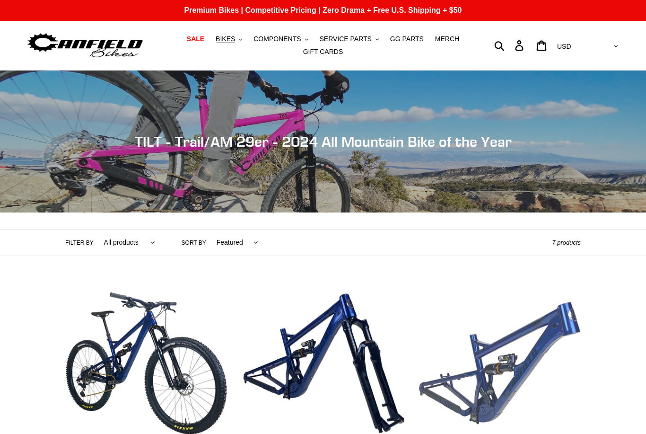
click at [558, 309] on link "TILT - Frameset" at bounding box center [500, 392] width 162 height 221
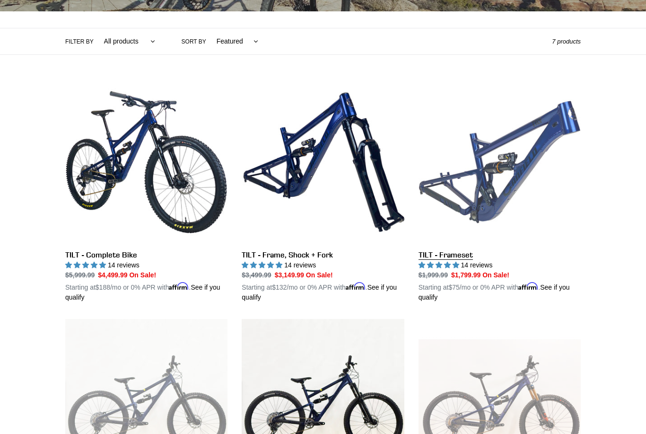
scroll to position [192, 0]
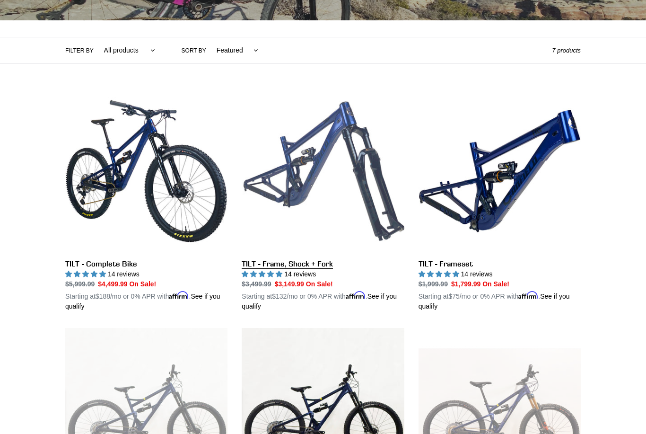
click at [373, 213] on link "TILT - Frame, Shock + Fork" at bounding box center [323, 200] width 162 height 221
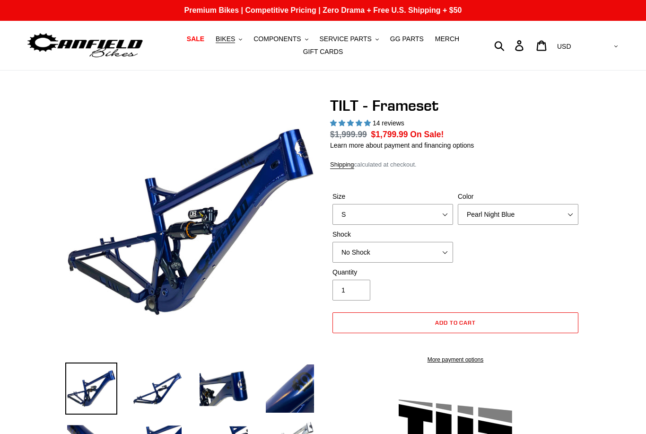
select select "highest-rating"
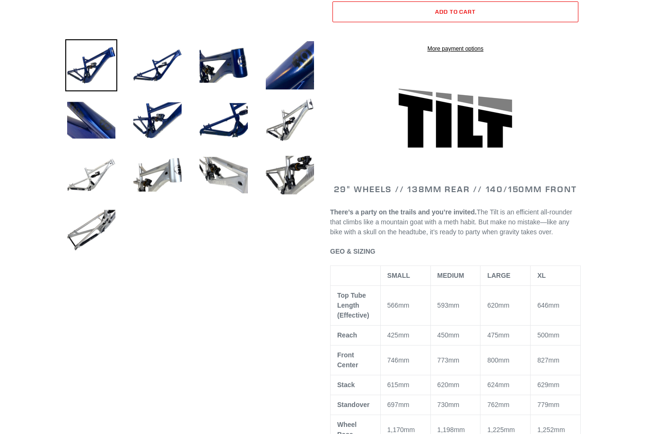
scroll to position [321, 0]
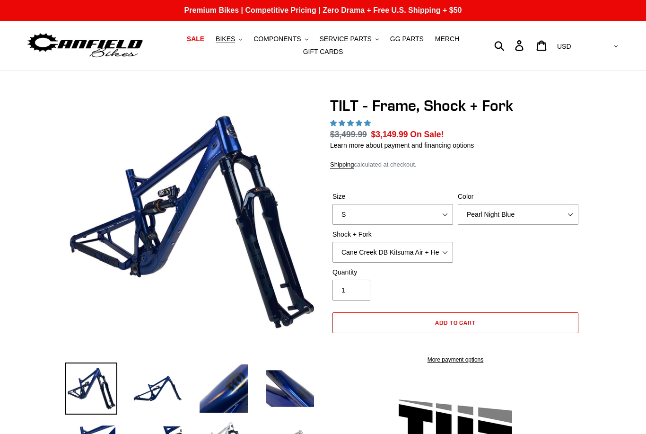
select select "highest-rating"
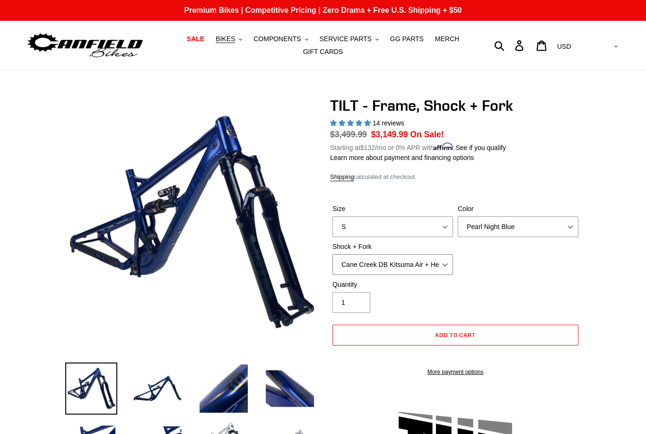
click at [438, 264] on select "Cane Creek DB Kitsuma Air + Helm MKII 140mm Cane Creek DB Kitsuma Air + Fox 36 …" at bounding box center [392, 264] width 121 height 21
click at [442, 266] on select "Cane Creek DB Kitsuma Air + Helm MKII 140mm Cane Creek DB Kitsuma Air + Fox 36 …" at bounding box center [392, 264] width 121 height 21
select select "Fox Float X + Fox 36 Grip X Factory 150mm"
click at [434, 262] on select "Cane Creek DB Kitsuma Air + Helm MKII 140mm Cane Creek DB Kitsuma Air + Fox 36 …" at bounding box center [392, 264] width 121 height 21
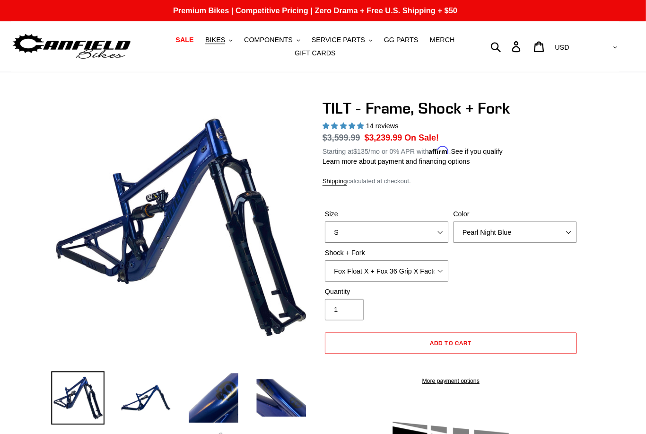
click at [435, 220] on select "S M L XL" at bounding box center [392, 226] width 121 height 21
select select "L"
click at [526, 227] on select "Pearl Night Blue" at bounding box center [518, 226] width 121 height 21
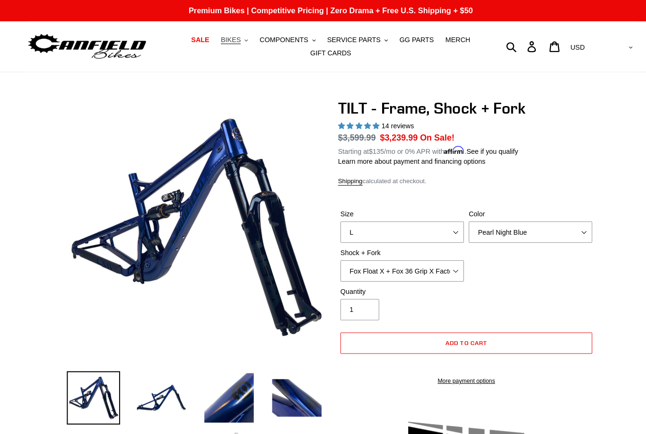
click at [239, 44] on button "BIKES .cls-1{fill:#231f20}" at bounding box center [229, 39] width 36 height 13
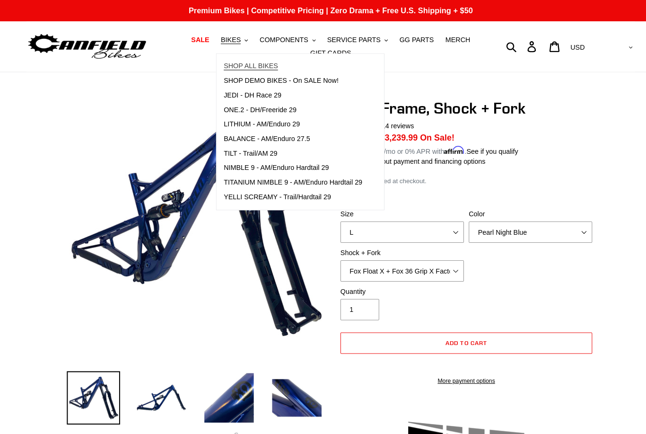
click at [241, 63] on span "SHOP ALL BIKES" at bounding box center [244, 65] width 53 height 8
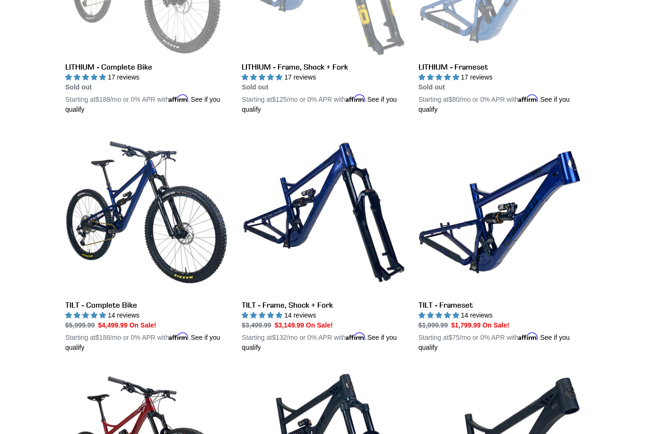
scroll to position [389, 0]
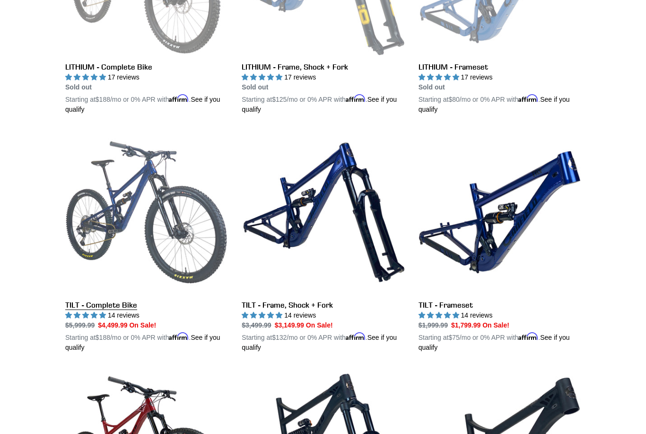
click at [116, 210] on link "TILT - Complete Bike" at bounding box center [146, 241] width 162 height 221
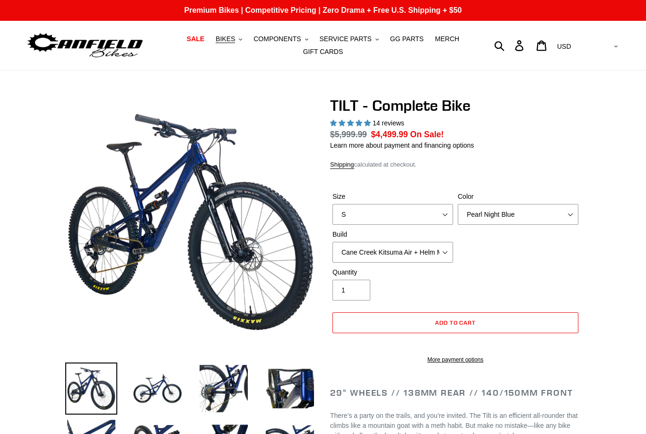
select select "highest-rating"
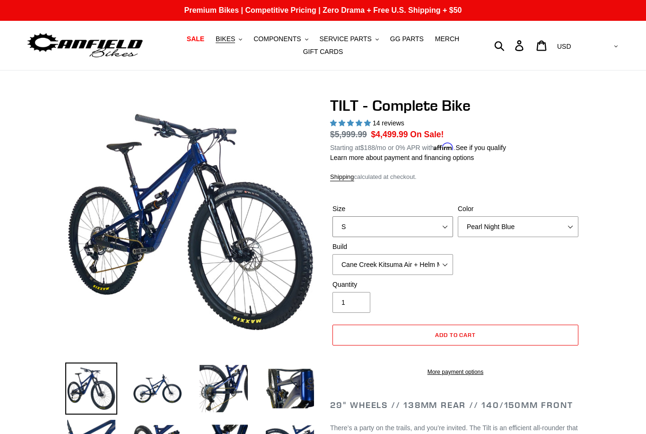
click at [401, 222] on select "S M L" at bounding box center [392, 226] width 121 height 21
select select "L"
click at [531, 230] on select "Pearl Night Blue Stealth Silver Raw" at bounding box center [518, 226] width 121 height 21
select select "Raw"
click at [407, 261] on select "Cane Creek Kitsuma Air + Helm MKII 140 + SRAM GX Cane Creek Kitsuma Air + Helm …" at bounding box center [392, 264] width 121 height 21
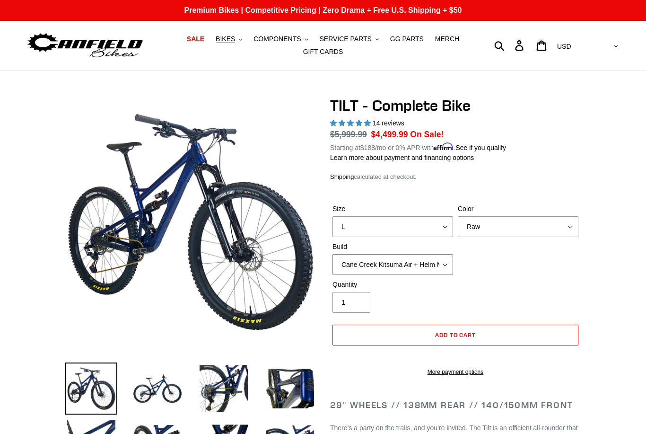
select select "Fox Float X + 36 SL Factory Grip X 140 + Shimano XT"
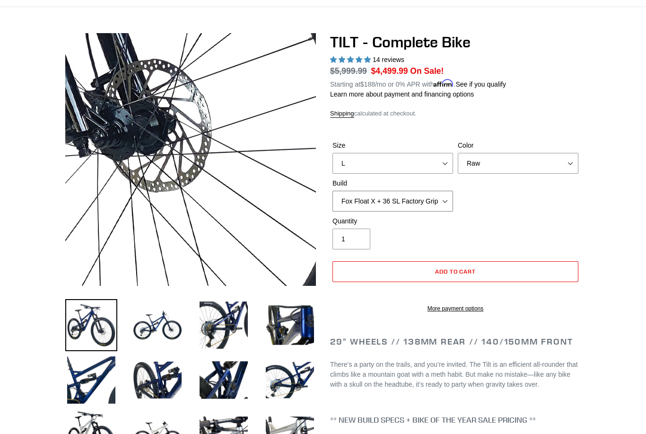
scroll to position [63, 0]
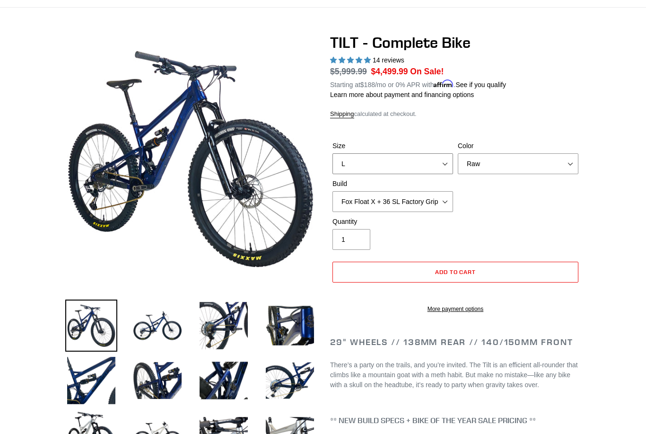
click at [401, 165] on select "S M L" at bounding box center [392, 163] width 121 height 21
click at [484, 159] on select "Pearl Night Blue Stealth Silver Raw" at bounding box center [518, 163] width 121 height 21
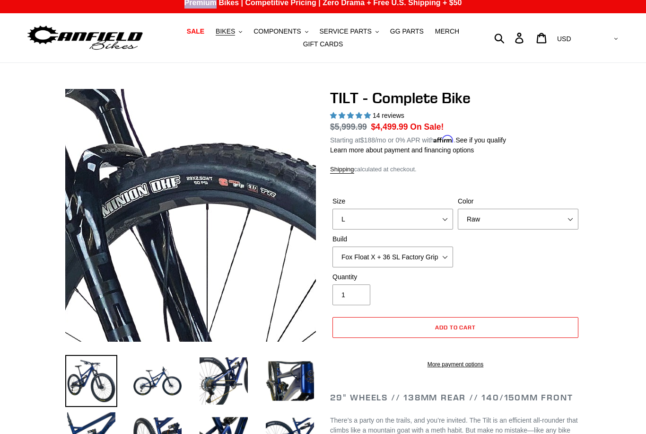
scroll to position [0, 0]
